Goal: Understand process/instructions: Learn how to perform a task or action

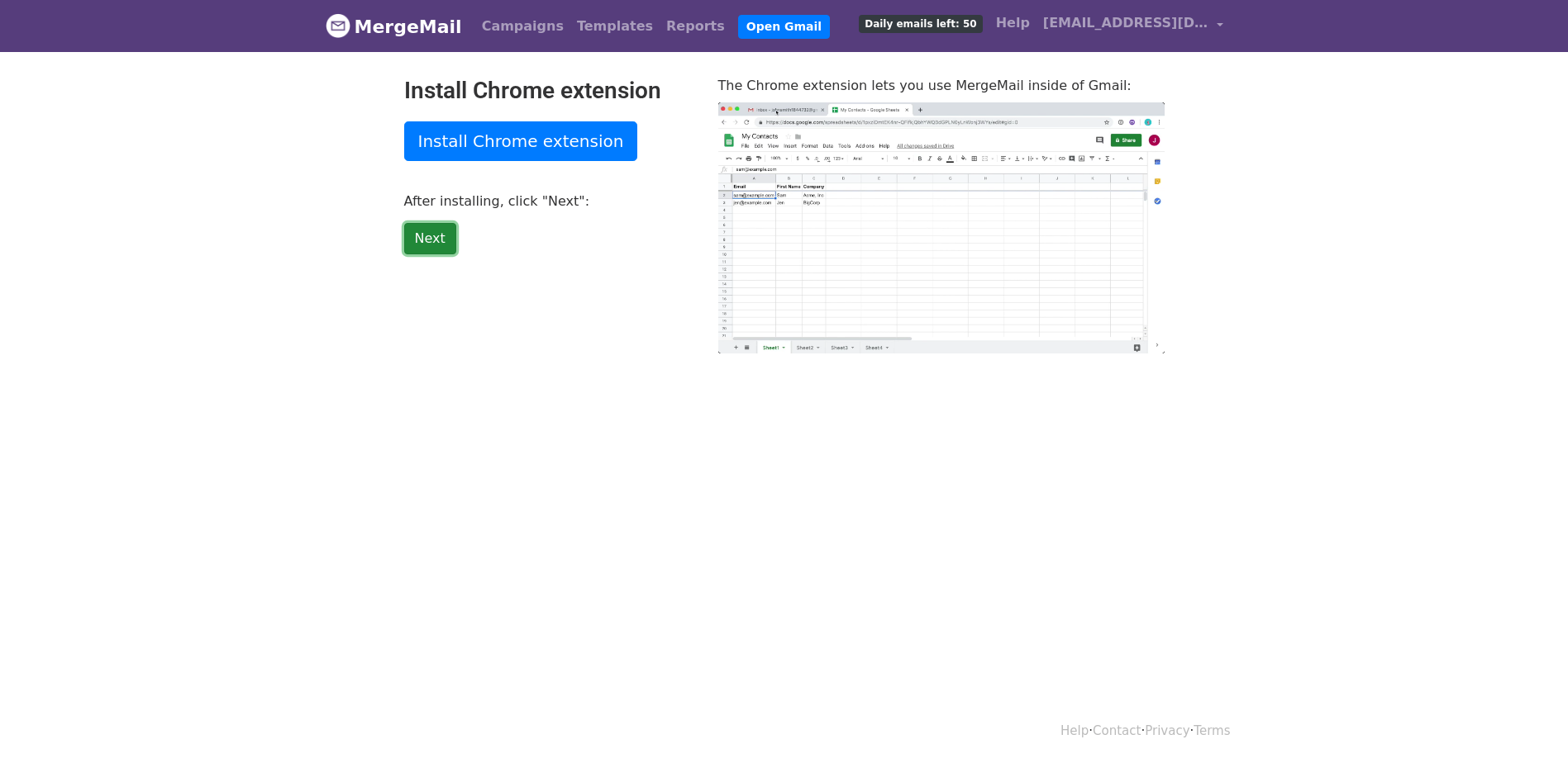
click at [422, 239] on link "Next" at bounding box center [430, 238] width 52 height 31
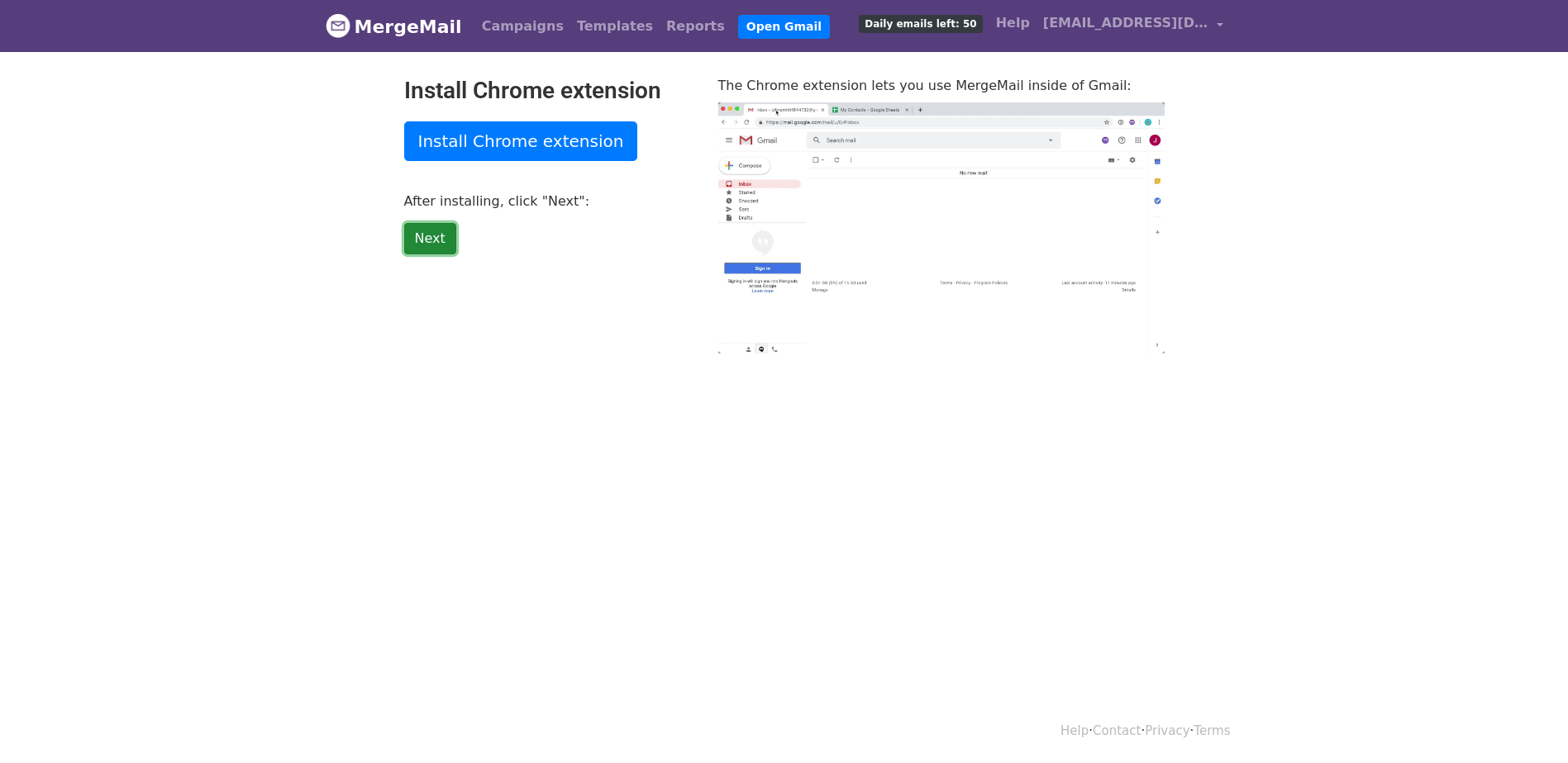
type input "25.45"
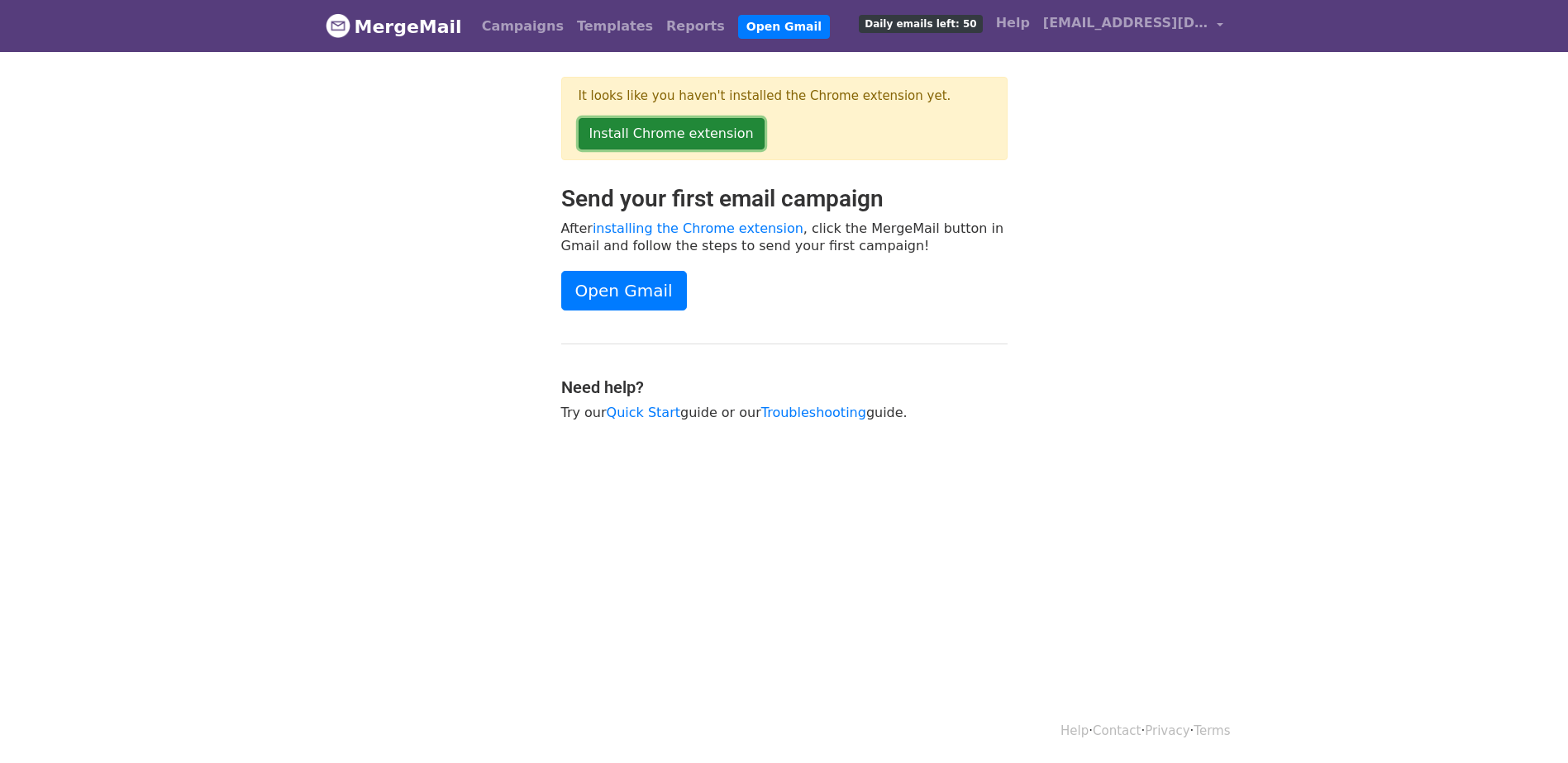
click at [689, 145] on link "Install Chrome extension" at bounding box center [672, 133] width 186 height 31
click at [689, 125] on link "Install Chrome extension" at bounding box center [672, 133] width 186 height 31
click at [624, 415] on link "Quick Start" at bounding box center [643, 412] width 74 height 16
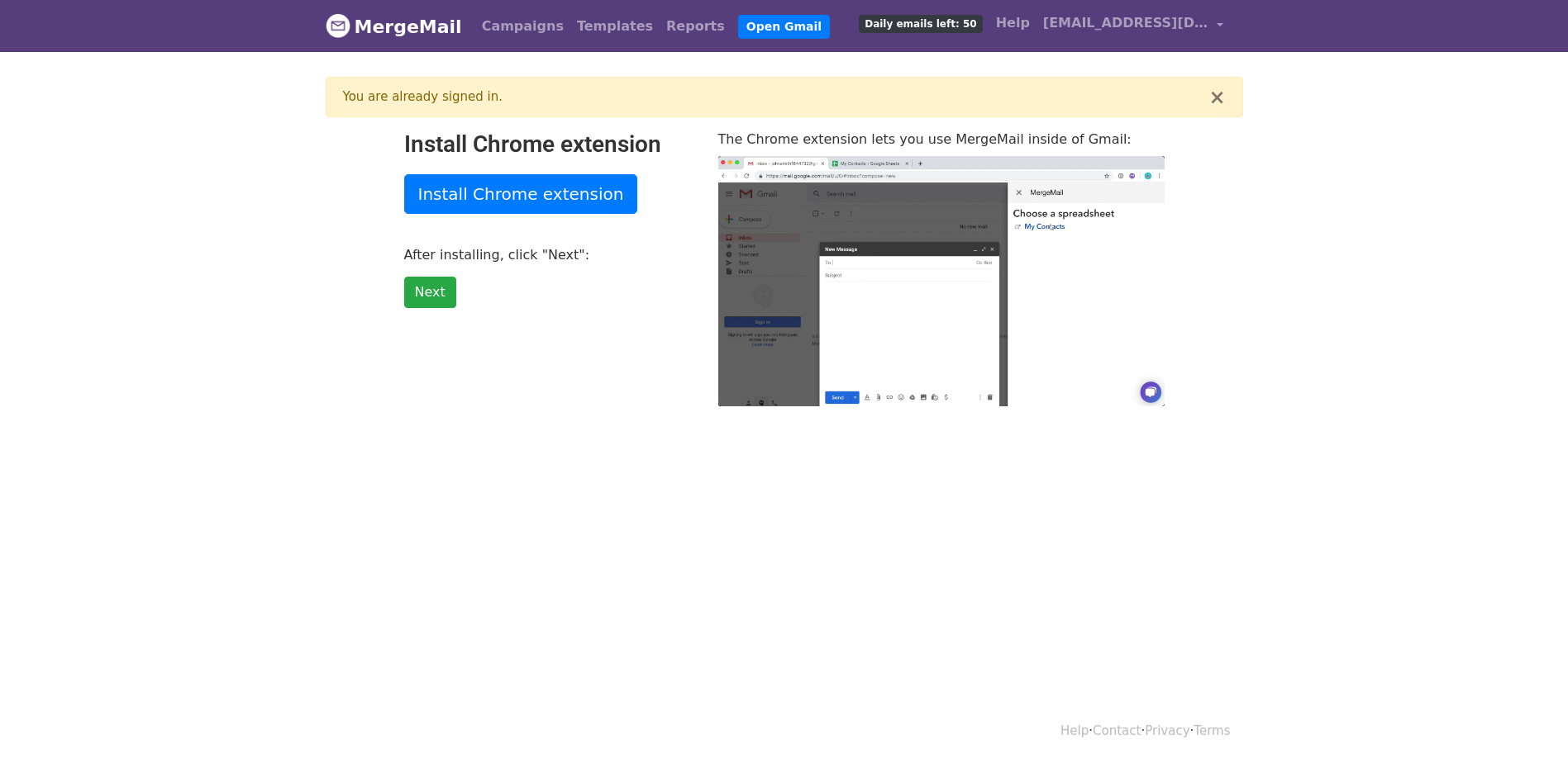
click at [929, 26] on span "Daily emails left: 50" at bounding box center [920, 24] width 123 height 18
type input "10.55"
